Goal: Book appointment/travel/reservation

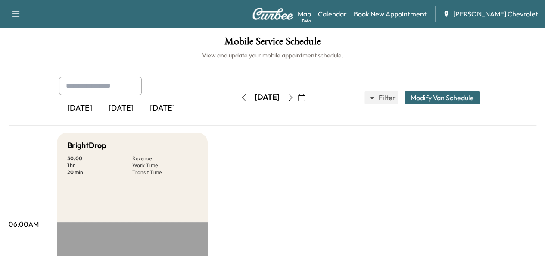
click at [100, 113] on div "[DATE]" at bounding box center [120, 108] width 41 height 20
click at [294, 97] on icon "button" at bounding box center [290, 97] width 7 height 7
click at [237, 102] on button "button" at bounding box center [244, 97] width 15 height 14
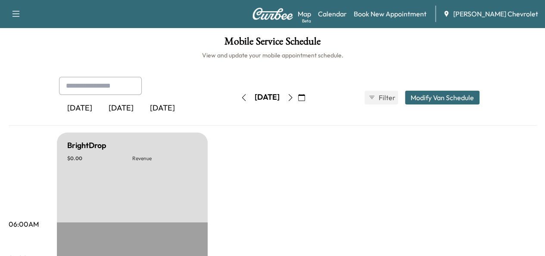
click at [294, 95] on icon "button" at bounding box center [290, 97] width 7 height 7
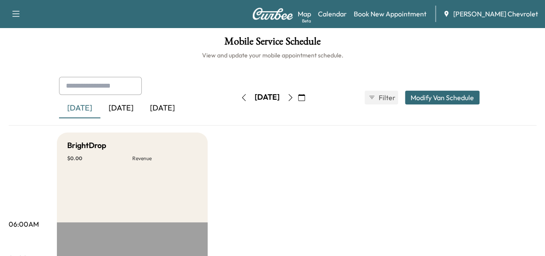
click at [294, 95] on icon "button" at bounding box center [290, 97] width 7 height 7
click at [309, 94] on button "button" at bounding box center [301, 97] width 15 height 14
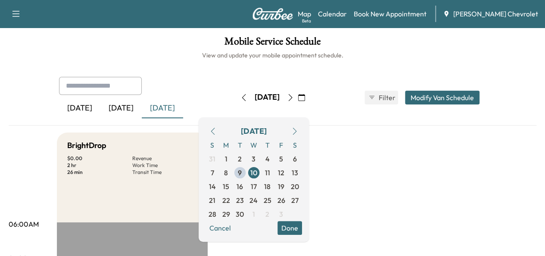
click at [294, 97] on icon "button" at bounding box center [290, 97] width 7 height 7
click at [233, 183] on span "15" at bounding box center [226, 186] width 14 height 14
click at [243, 185] on span "16" at bounding box center [240, 186] width 6 height 10
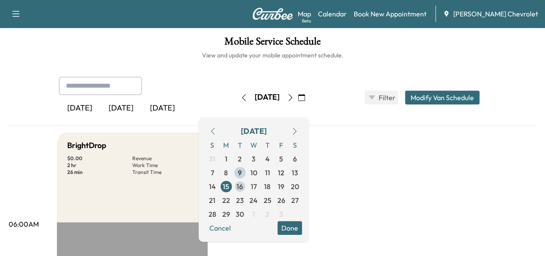
click at [243, 185] on span "16" at bounding box center [240, 186] width 6 height 10
click at [257, 186] on span "17" at bounding box center [254, 186] width 6 height 10
click at [271, 184] on span "18" at bounding box center [267, 186] width 6 height 10
click at [288, 187] on span "19" at bounding box center [281, 186] width 14 height 14
click at [247, 170] on span "9" at bounding box center [240, 172] width 14 height 14
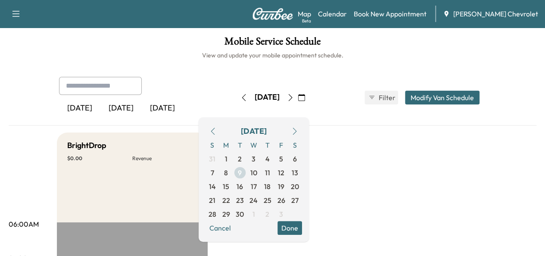
click at [242, 170] on span "9" at bounding box center [240, 172] width 4 height 10
click at [270, 169] on span "11" at bounding box center [267, 172] width 5 height 10
click at [257, 169] on span "10" at bounding box center [253, 172] width 7 height 10
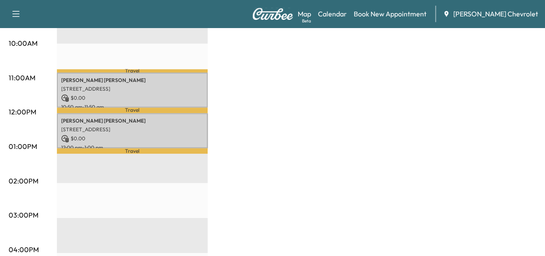
scroll to position [318, 0]
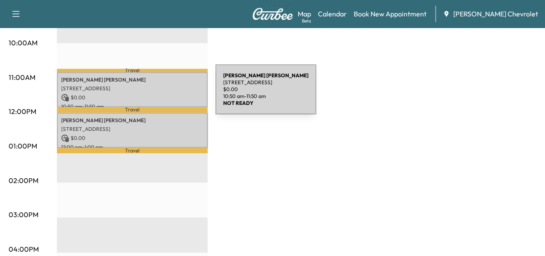
click at [151, 94] on p "$ 0.00" at bounding box center [132, 98] width 142 height 8
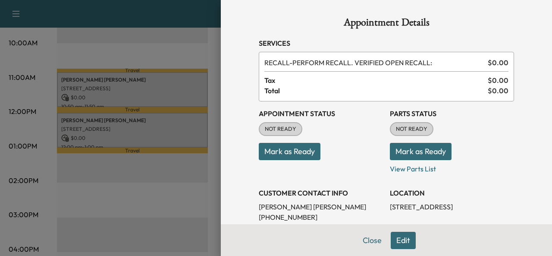
click at [150, 178] on div at bounding box center [276, 128] width 552 height 256
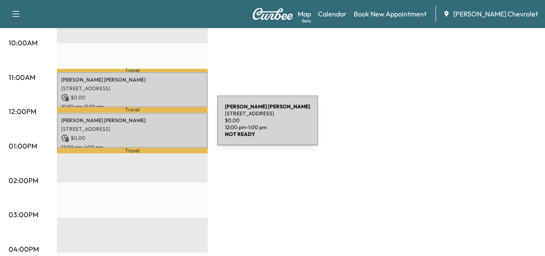
click at [153, 125] on p "[STREET_ADDRESS]" at bounding box center [132, 128] width 142 height 7
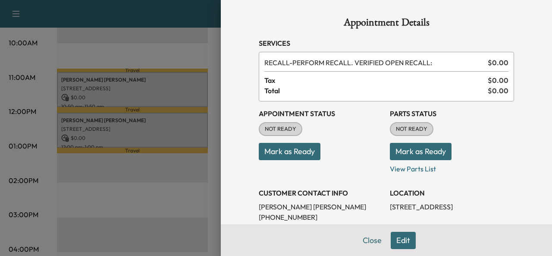
click at [186, 171] on div at bounding box center [276, 128] width 552 height 256
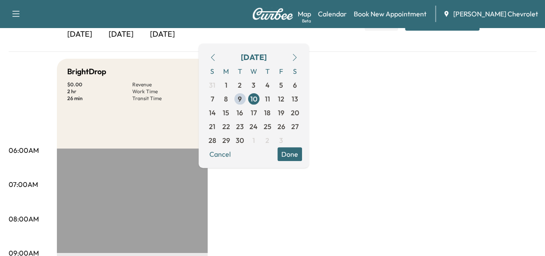
scroll to position [75, 0]
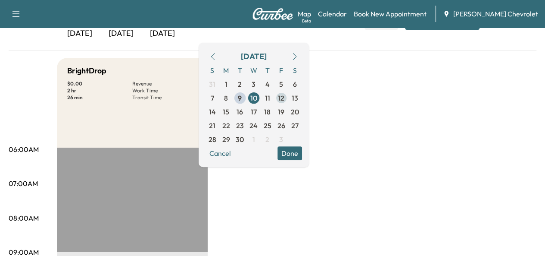
click at [288, 94] on span "12" at bounding box center [281, 98] width 14 height 14
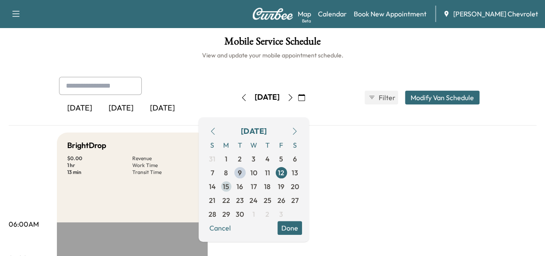
click at [233, 187] on span "15" at bounding box center [226, 186] width 14 height 14
